Goal: Information Seeking & Learning: Learn about a topic

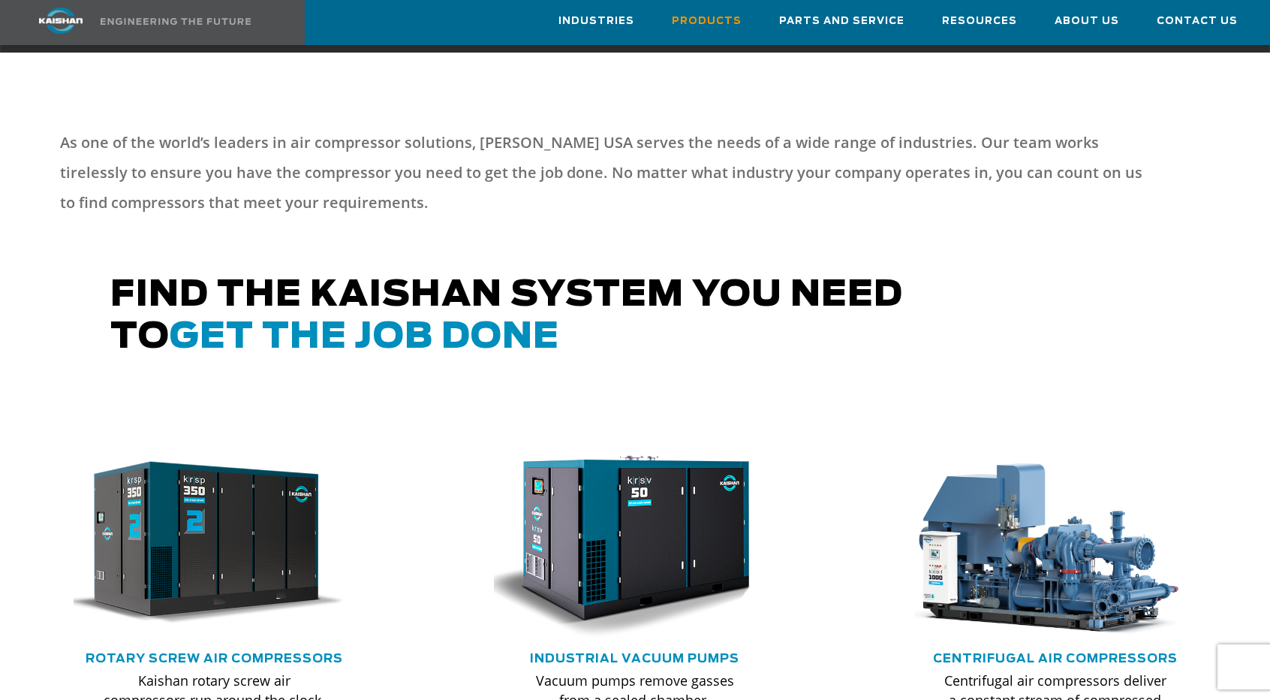
scroll to position [751, 0]
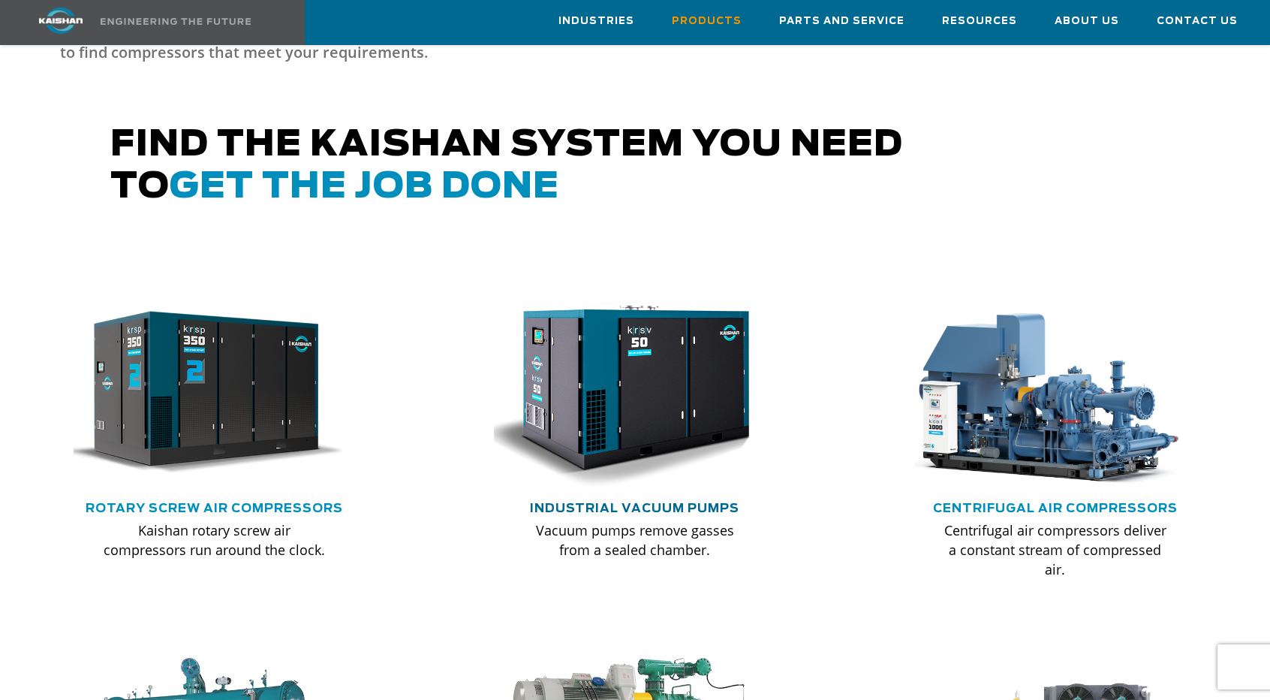
click at [640, 502] on link "Industrial Vacuum Pumps" at bounding box center [634, 508] width 209 height 12
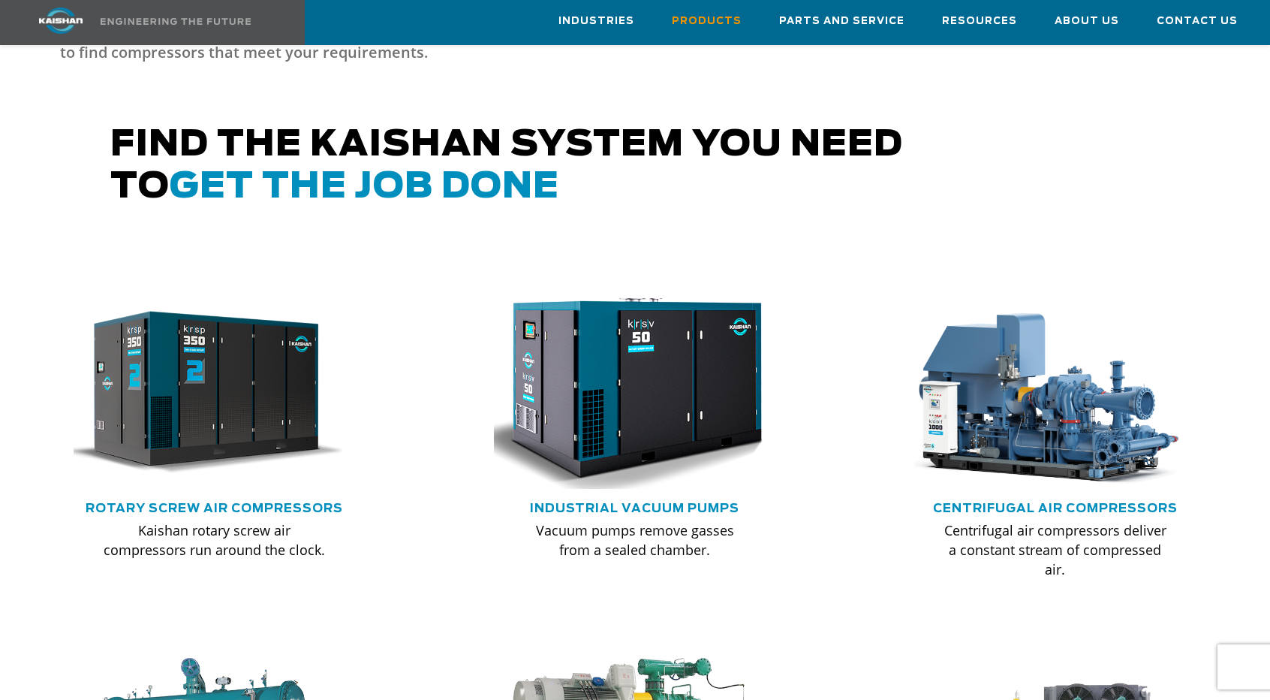
click at [634, 357] on img at bounding box center [624, 392] width 311 height 209
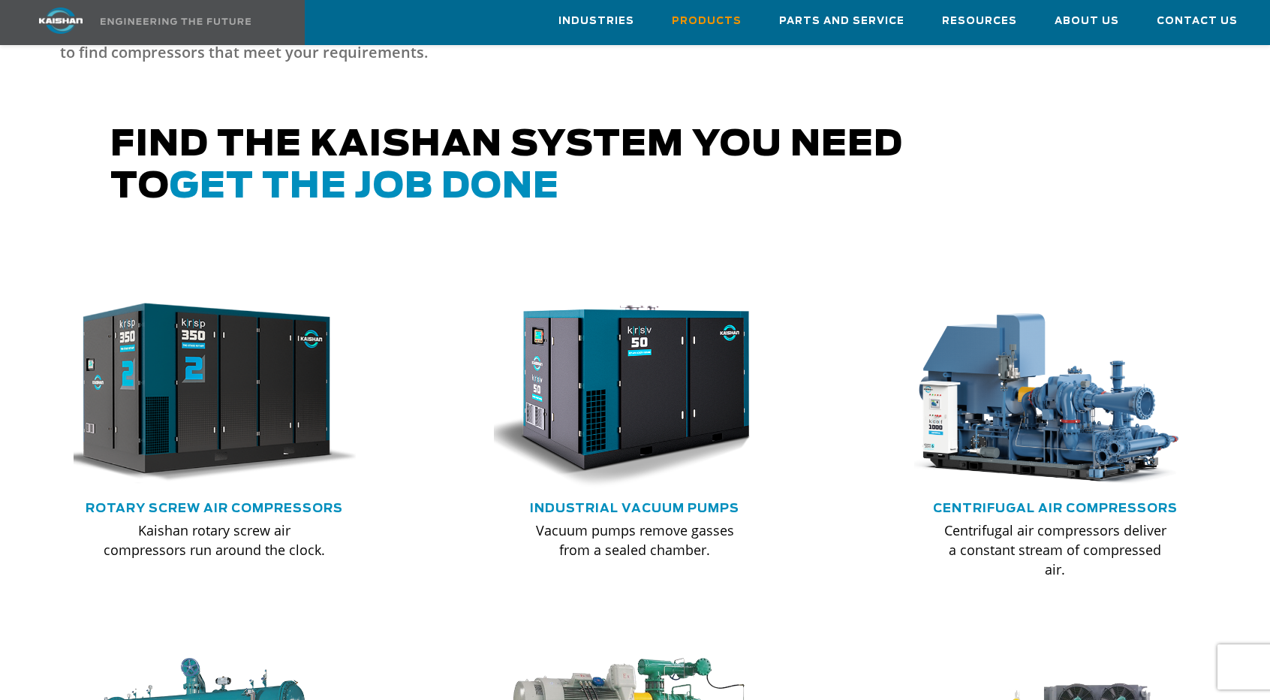
click at [236, 390] on img at bounding box center [203, 392] width 311 height 209
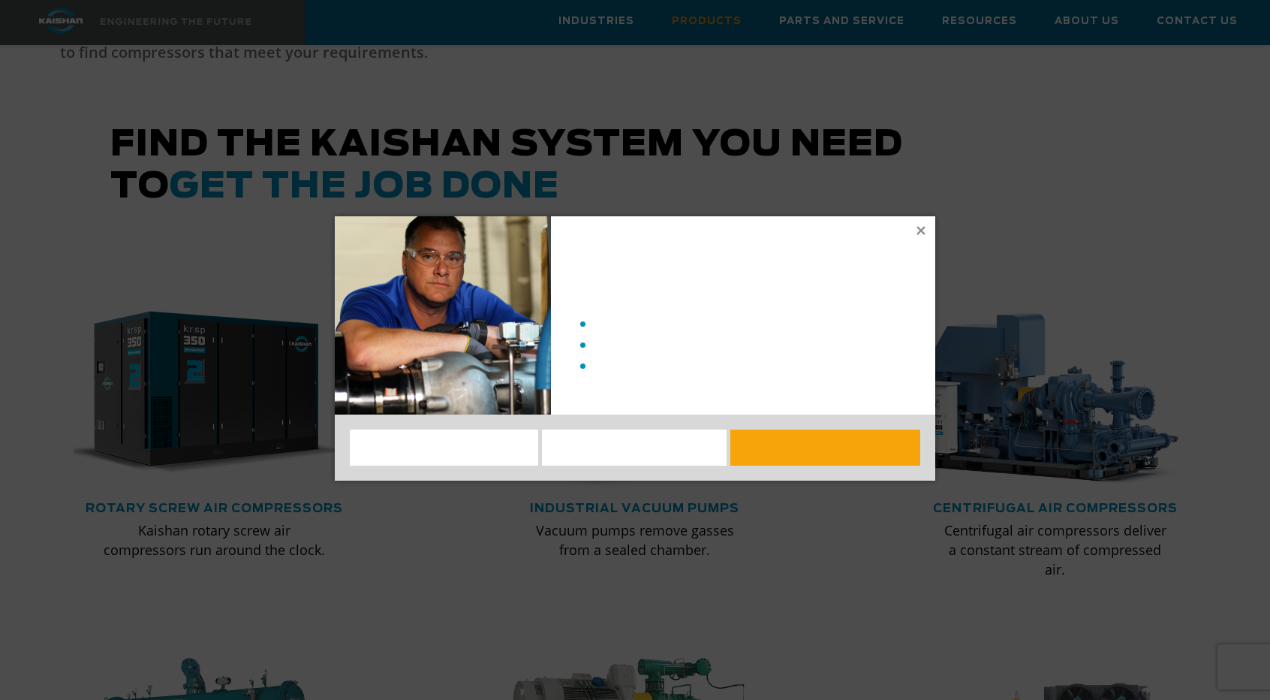
click at [922, 221] on div at bounding box center [743, 315] width 384 height 198
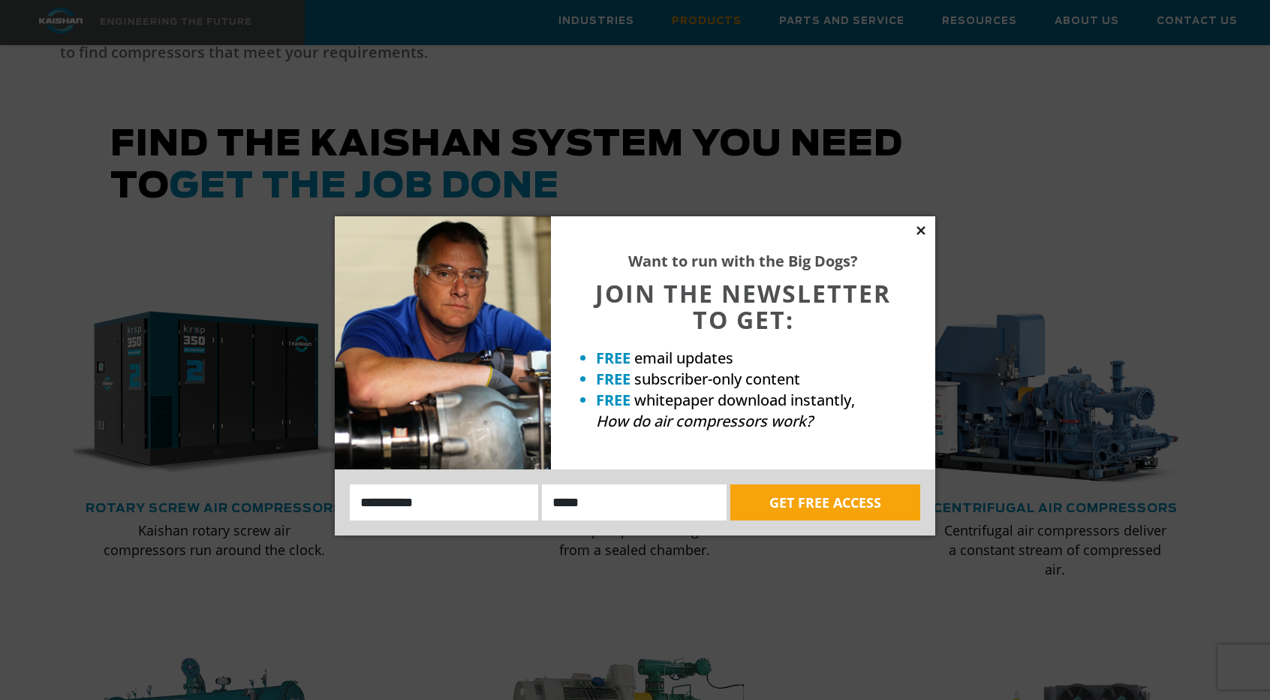
click at [918, 231] on icon at bounding box center [922, 231] width 14 height 14
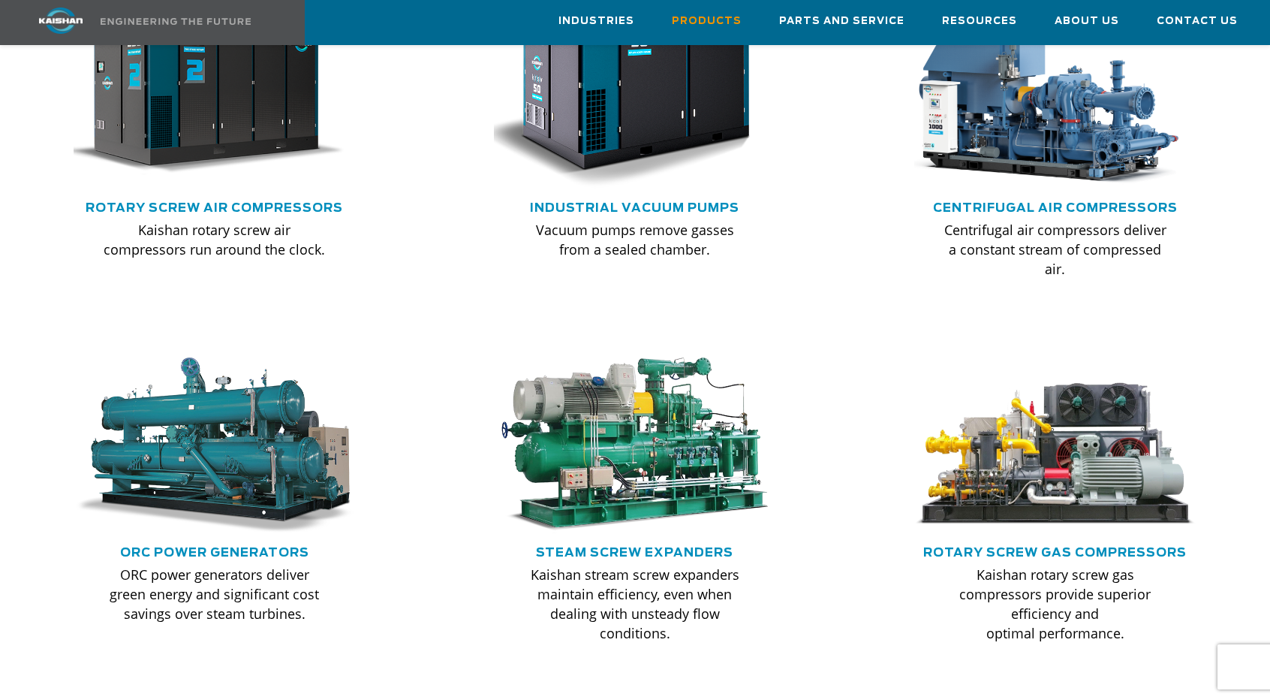
scroll to position [901, 0]
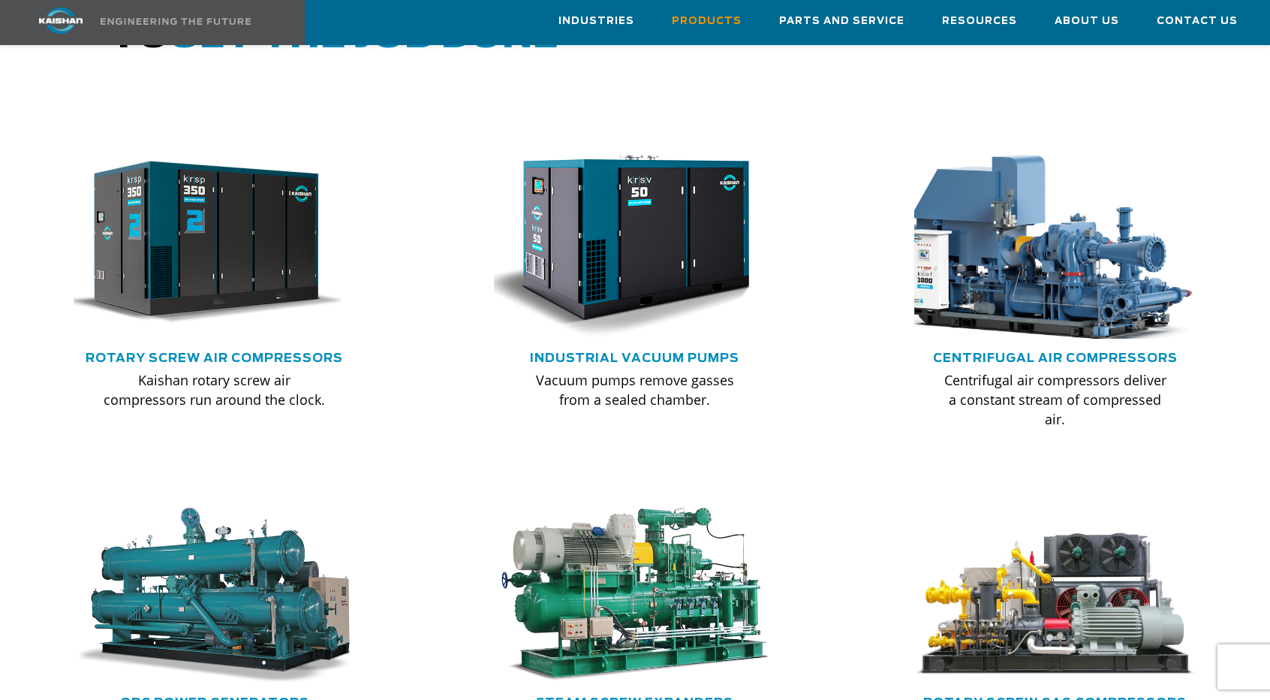
click at [1077, 247] on img at bounding box center [1044, 242] width 311 height 209
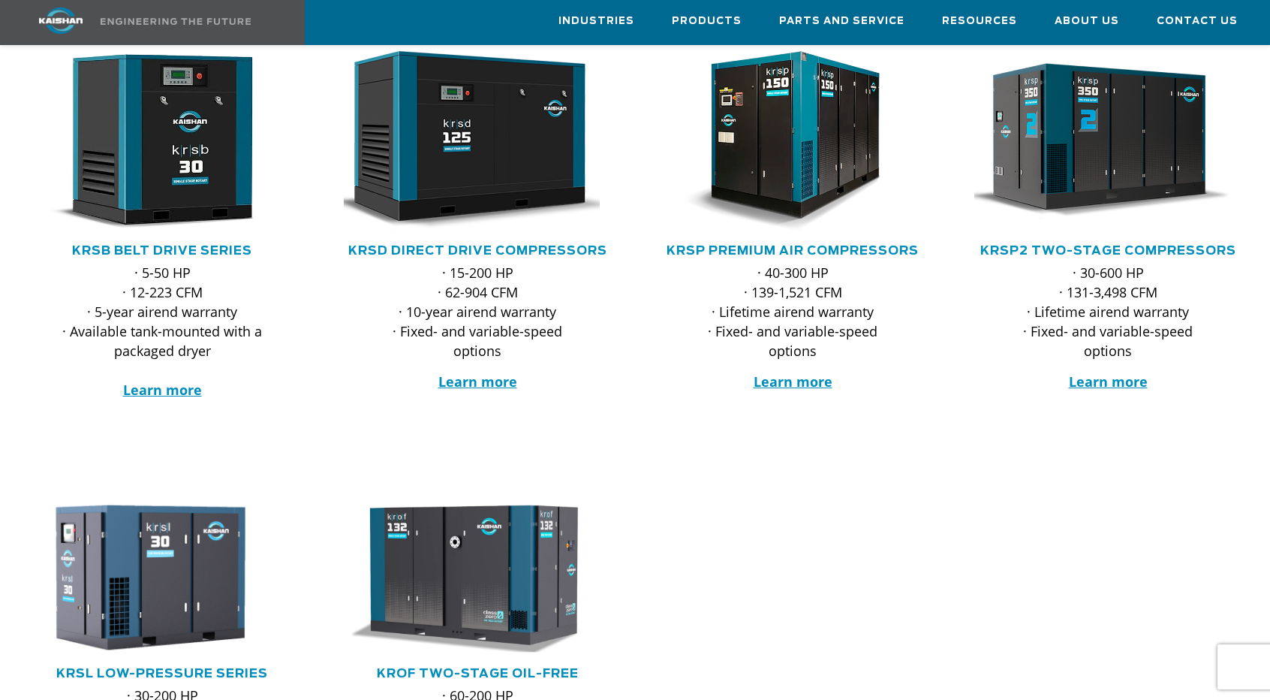
scroll to position [451, 0]
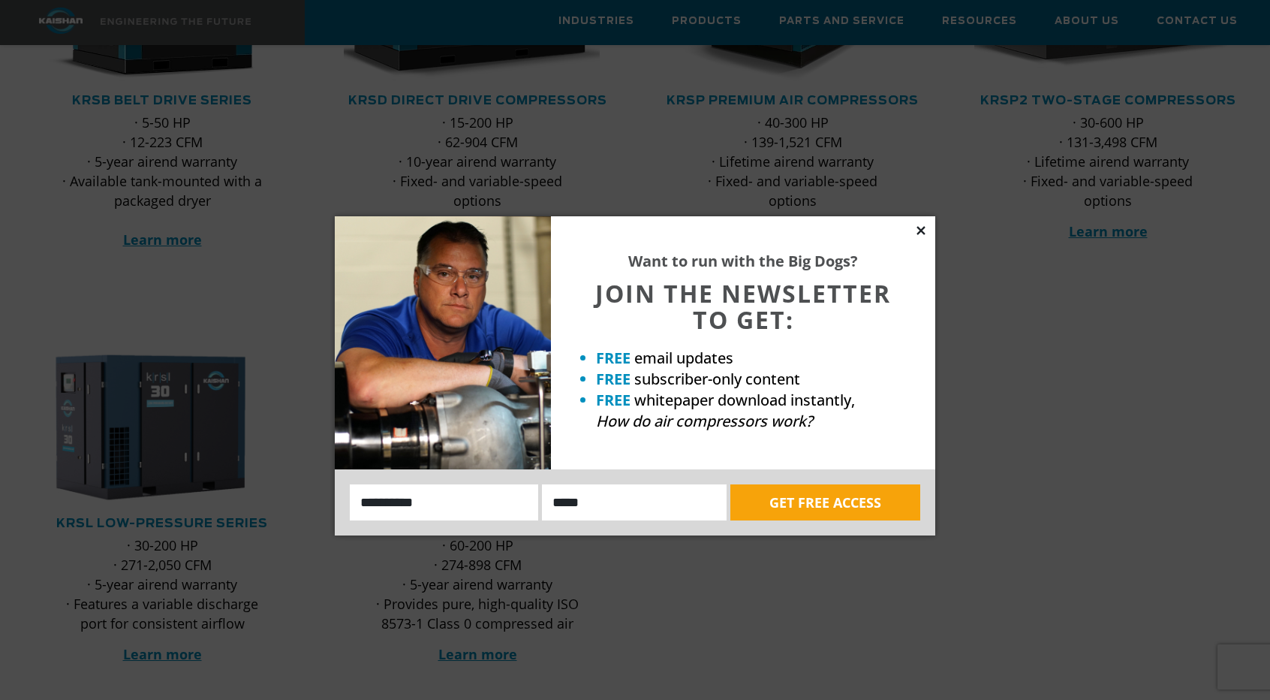
click at [924, 229] on icon at bounding box center [922, 231] width 14 height 14
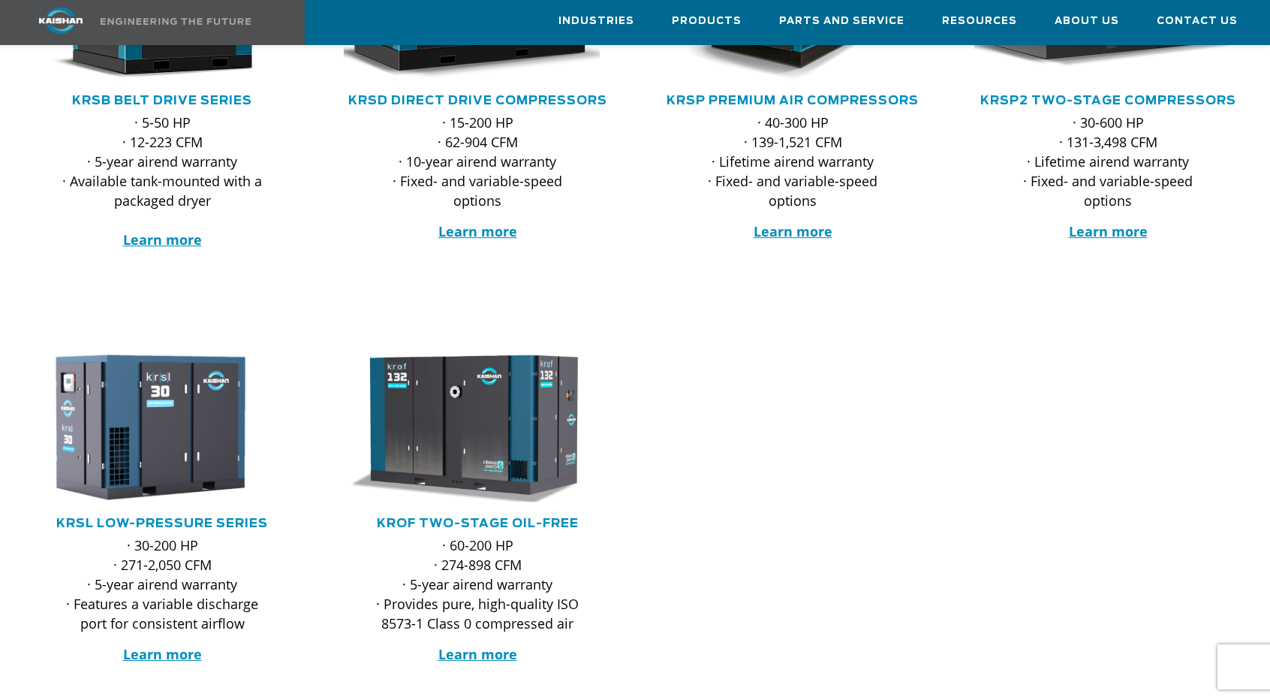
scroll to position [150, 0]
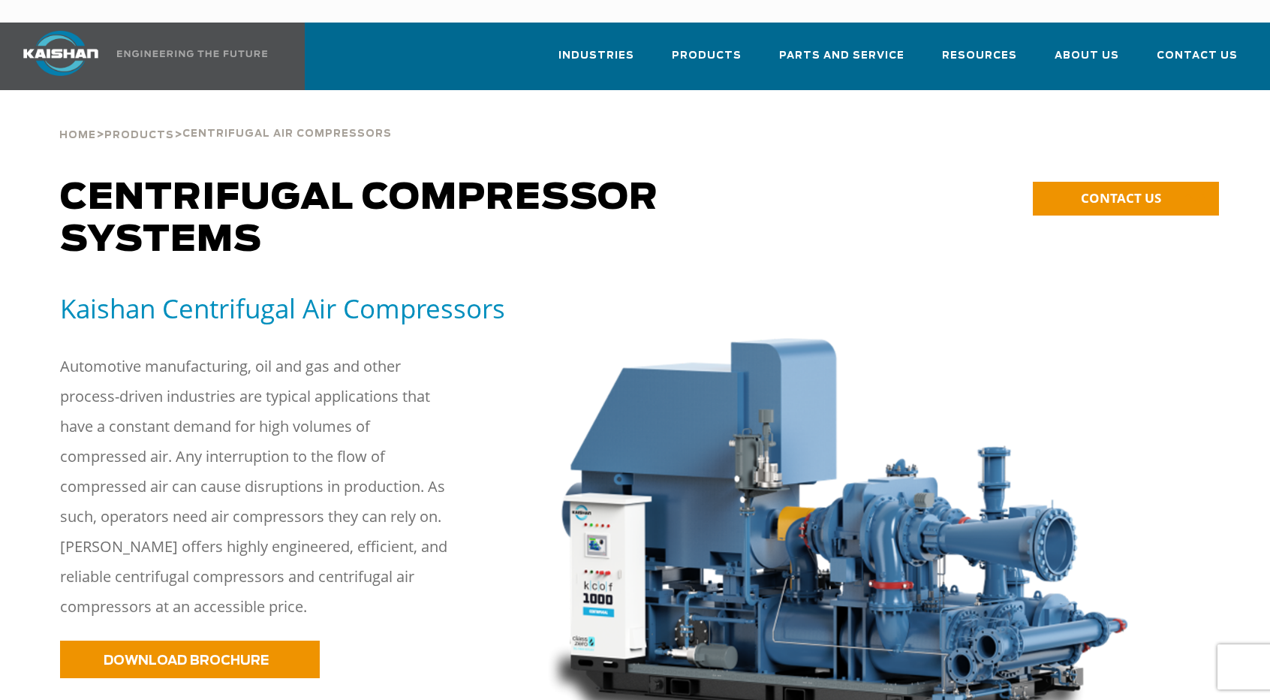
scroll to position [150, 0]
